Goal: Find specific page/section: Find specific page/section

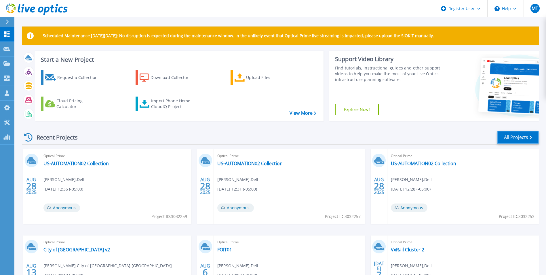
click at [513, 139] on link "All Projects" at bounding box center [518, 137] width 42 height 13
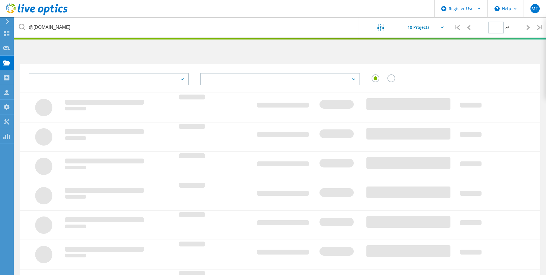
type input "1"
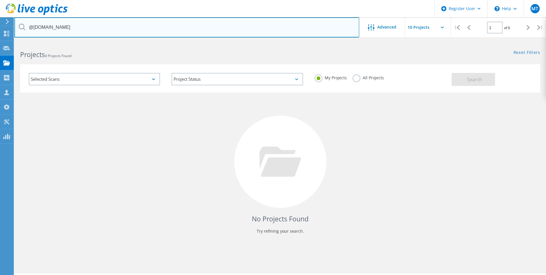
drag, startPoint x: 64, startPoint y: 26, endPoint x: 14, endPoint y: 26, distance: 50.4
click at [14, 42] on div "Register User \n Help Explore Helpful Articles Contact Support MT Dell User [PE…" at bounding box center [273, 166] width 546 height 249
drag, startPoint x: 67, startPoint y: 29, endPoint x: 26, endPoint y: 30, distance: 41.2
click at [26, 30] on input "@[DOMAIN_NAME]" at bounding box center [186, 27] width 345 height 20
paste input "[PERSON_NAME][EMAIL_ADDRESS][PERSON_NAME][DOMAIN_NAME]"
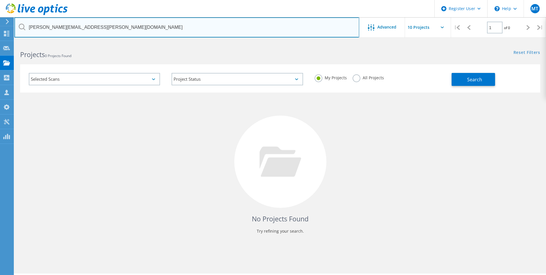
type input "[PERSON_NAME][EMAIL_ADDRESS][PERSON_NAME][DOMAIN_NAME]"
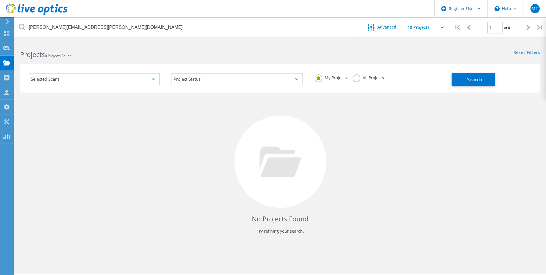
click at [353, 78] on label "All Projects" at bounding box center [368, 76] width 31 height 5
click at [0, 0] on input "All Projects" at bounding box center [0, 0] width 0 height 0
click at [474, 76] on span "Search" at bounding box center [474, 79] width 15 height 6
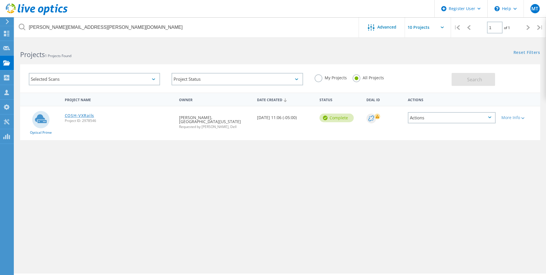
click at [74, 117] on link "COSH-VXRails" at bounding box center [79, 115] width 29 height 4
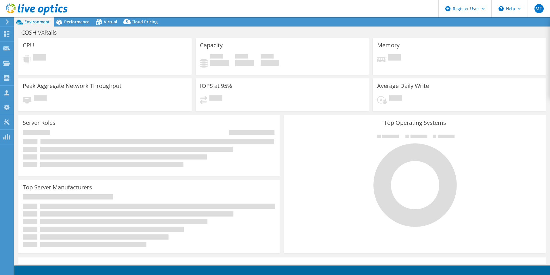
select select "USD"
